Goal: Information Seeking & Learning: Learn about a topic

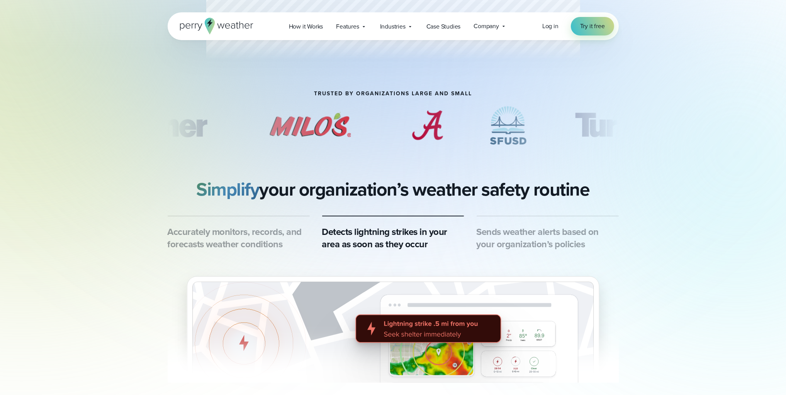
scroll to position [386, 0]
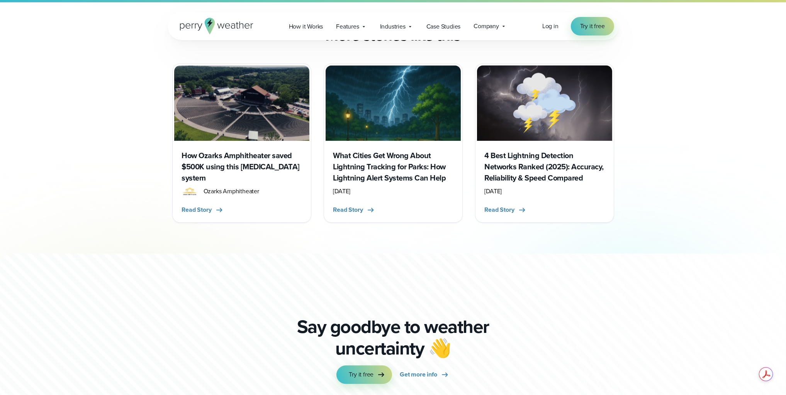
scroll to position [3539, 0]
